Goal: Browse casually: Explore the website without a specific task or goal

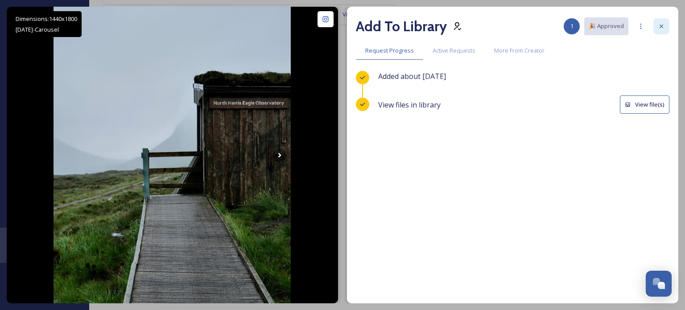
click at [660, 26] on icon at bounding box center [661, 26] width 7 height 7
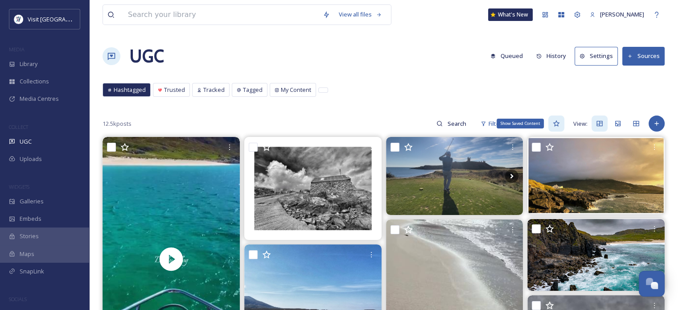
click at [557, 121] on icon at bounding box center [556, 123] width 7 height 6
